Goal: Navigation & Orientation: Go to known website

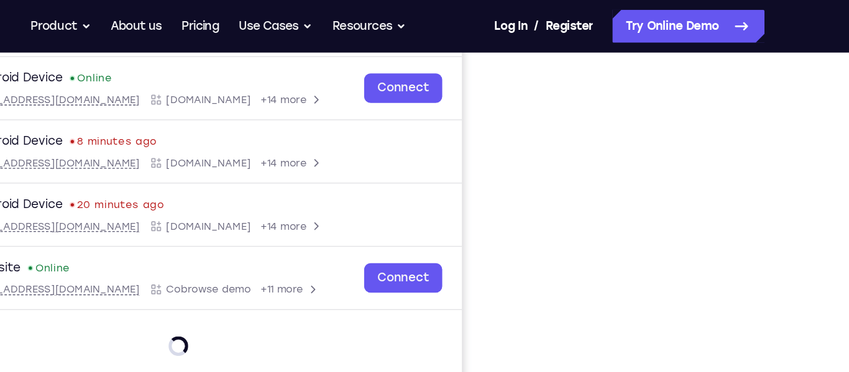
scroll to position [182, 0]
